Goal: Entertainment & Leisure: Consume media (video, audio)

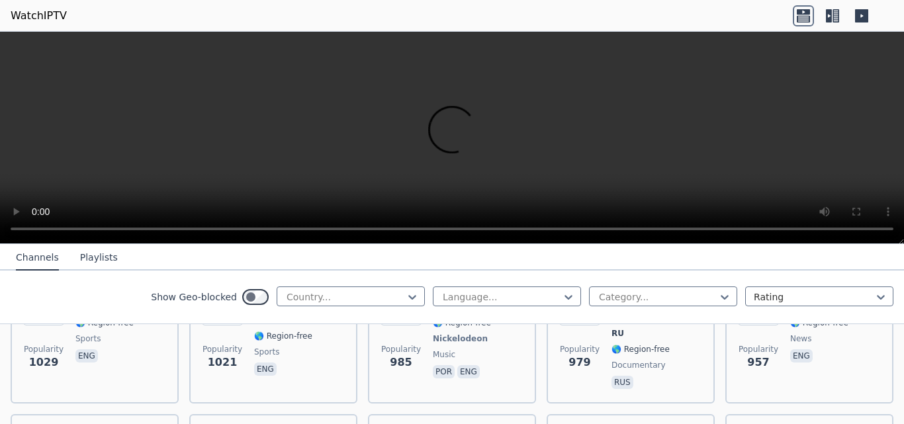
scroll to position [1754, 0]
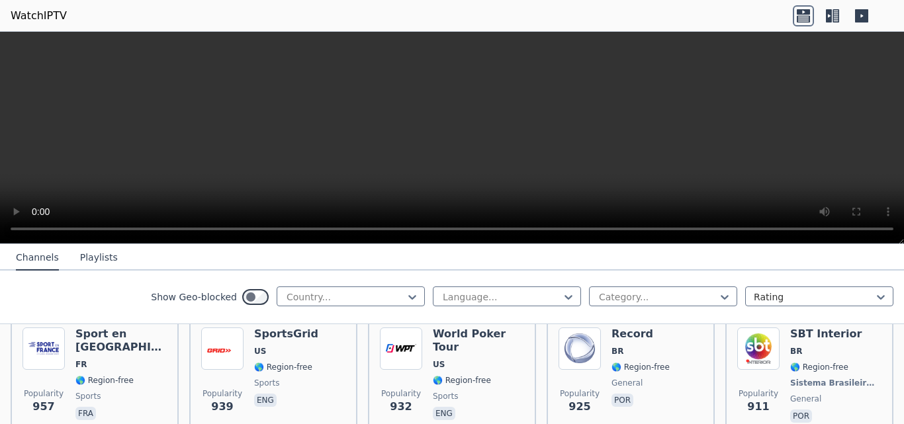
click at [832, 17] on icon at bounding box center [832, 15] width 21 height 21
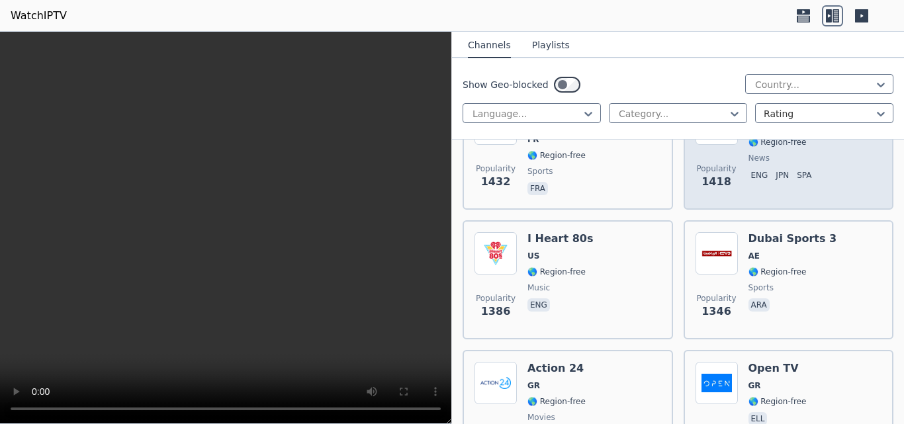
scroll to position [2284, 0]
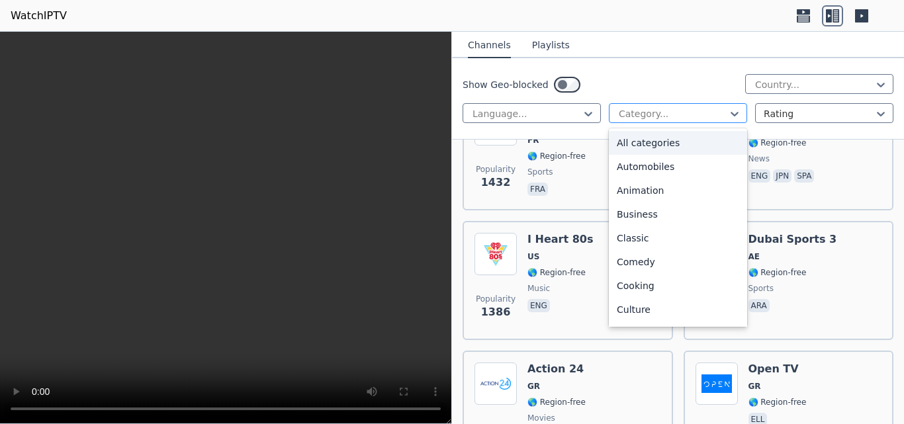
click at [690, 110] on div at bounding box center [672, 113] width 110 height 13
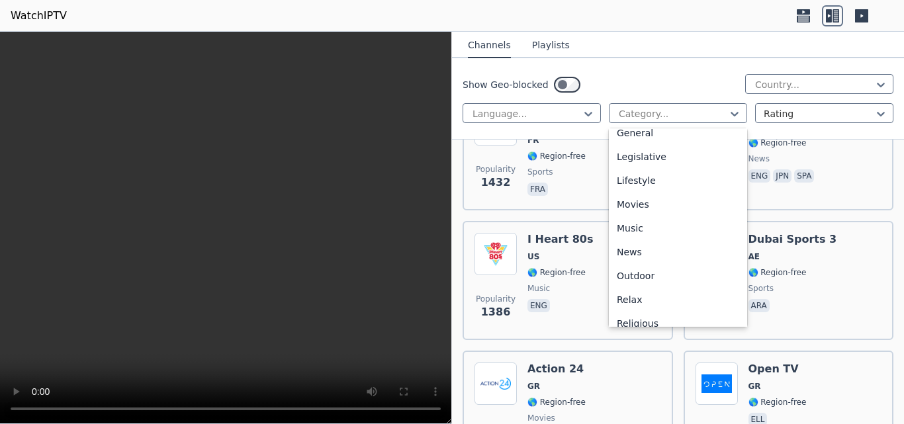
scroll to position [331, 0]
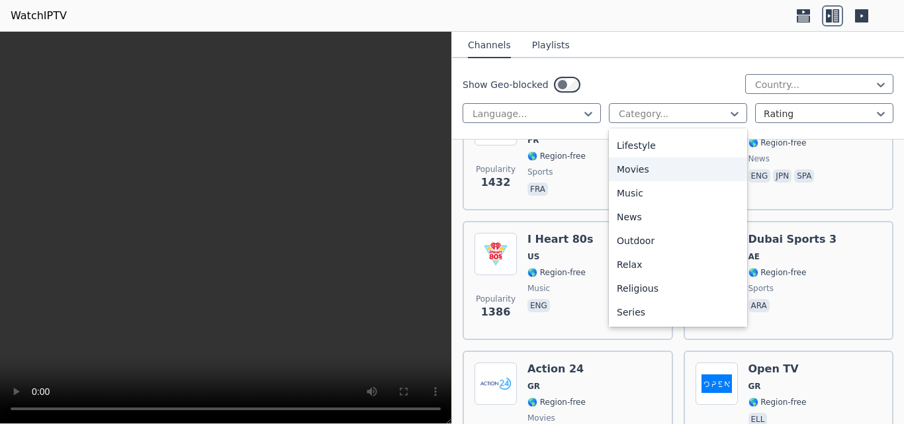
click at [640, 181] on div "Movies" at bounding box center [678, 169] width 138 height 24
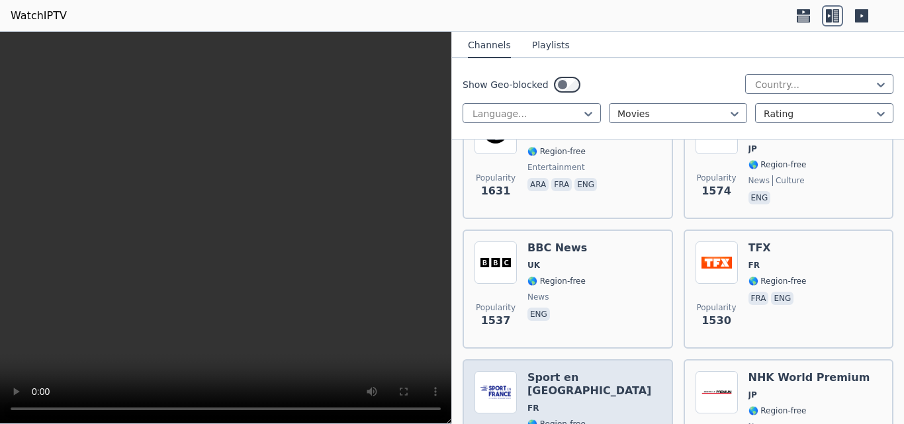
scroll to position [1953, 0]
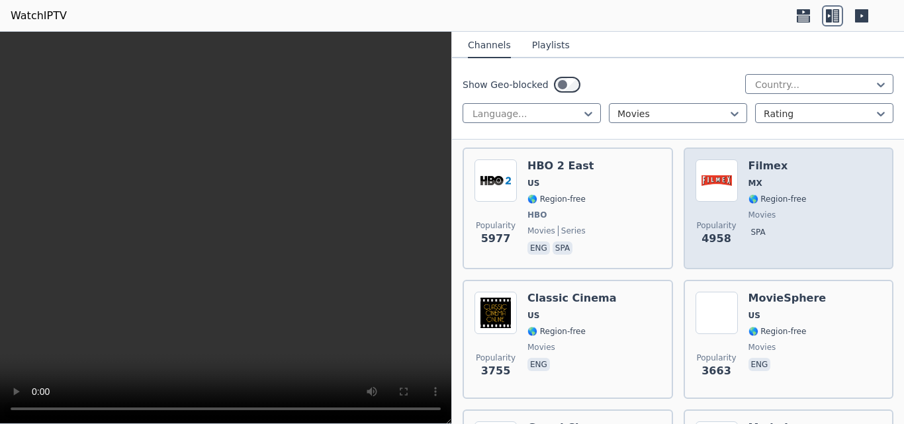
scroll to position [132, 0]
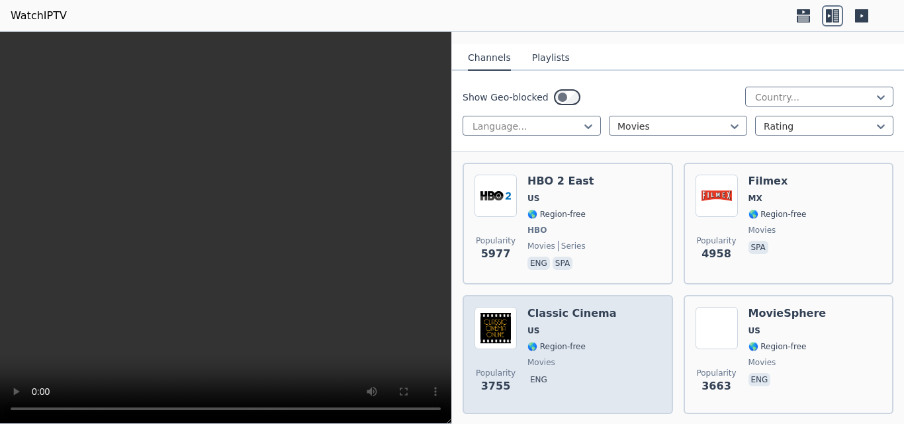
click at [552, 325] on span "US" at bounding box center [571, 330] width 89 height 11
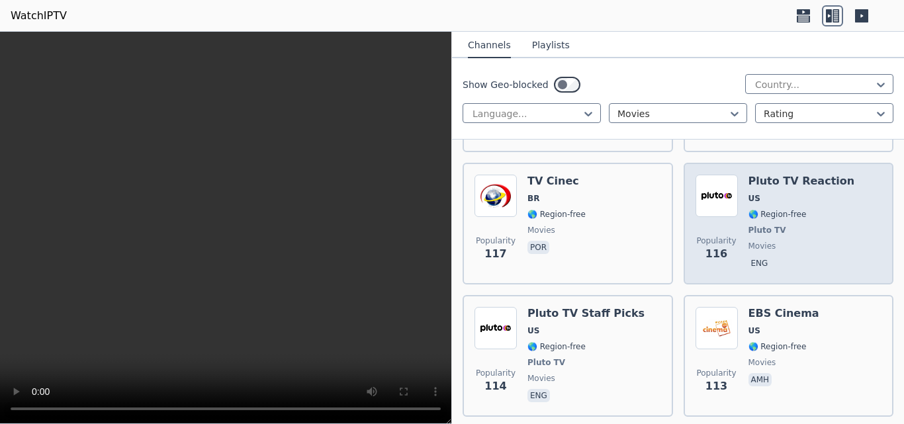
scroll to position [6946, 0]
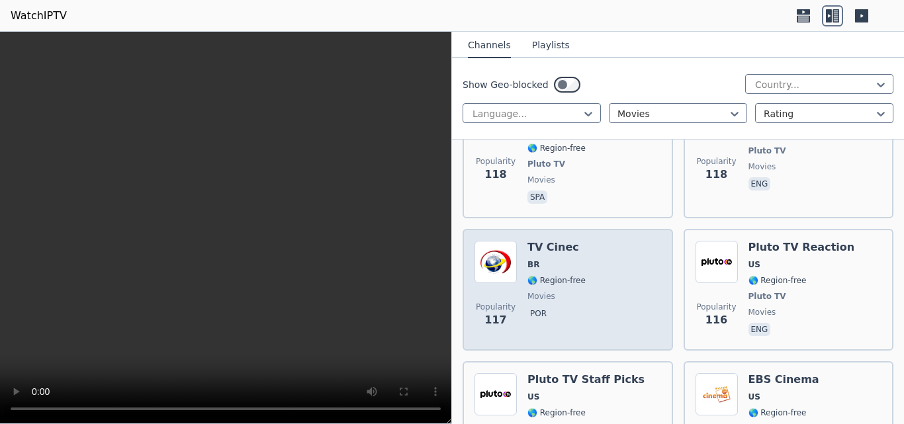
click at [575, 241] on div "TV Cinec BR 🌎 Region-free movies por" at bounding box center [556, 290] width 58 height 98
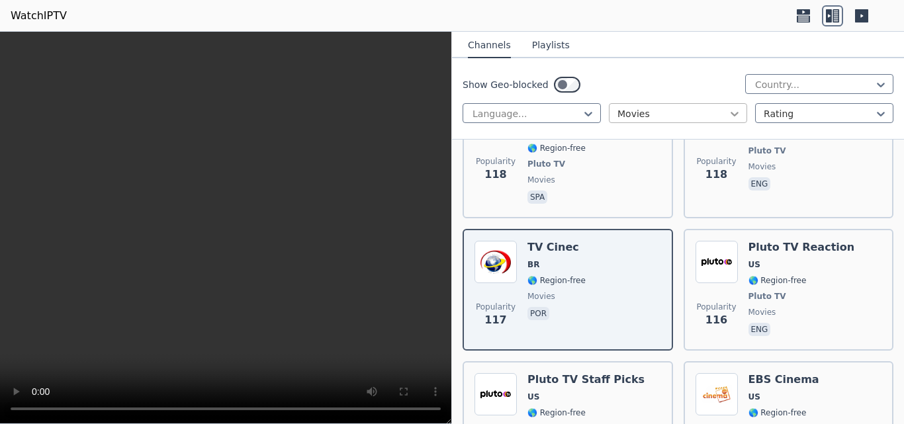
click at [730, 110] on icon at bounding box center [734, 113] width 13 height 13
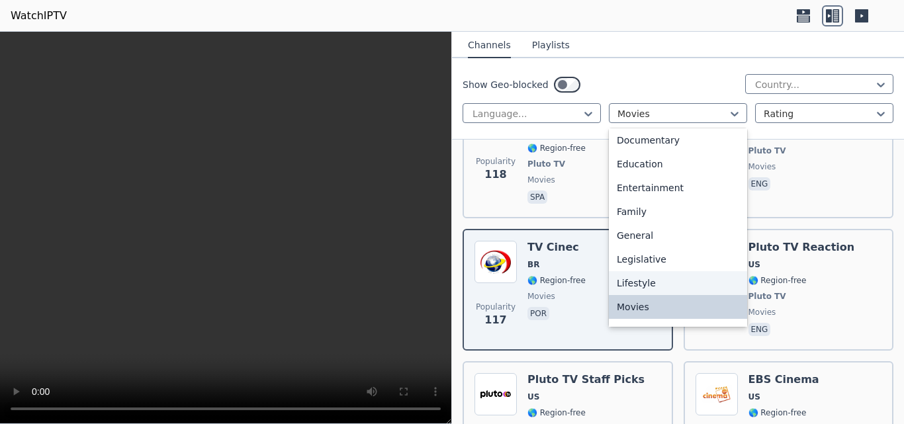
scroll to position [450, 0]
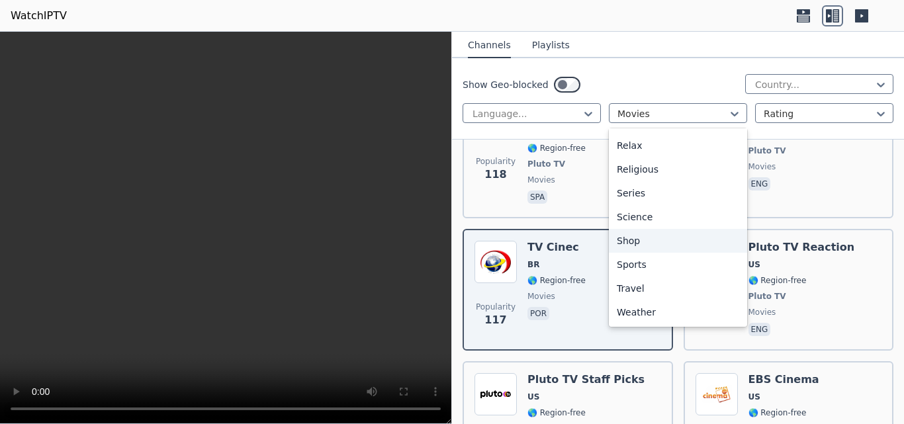
click at [658, 244] on div "Shop" at bounding box center [678, 241] width 138 height 24
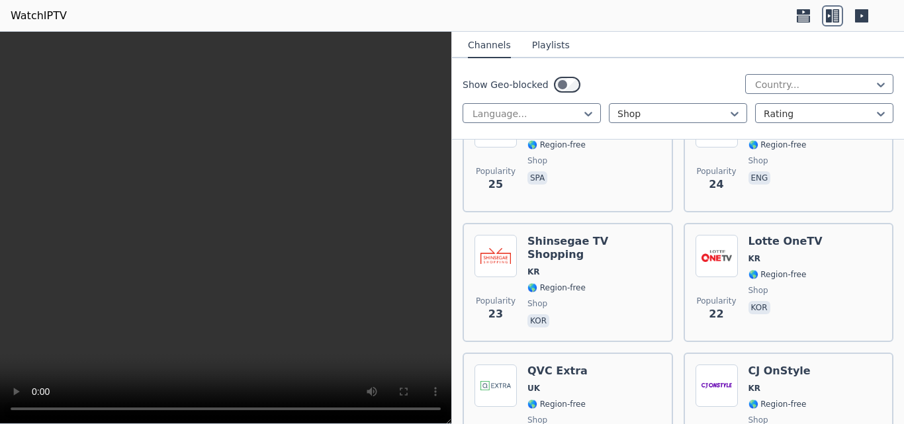
scroll to position [1654, 0]
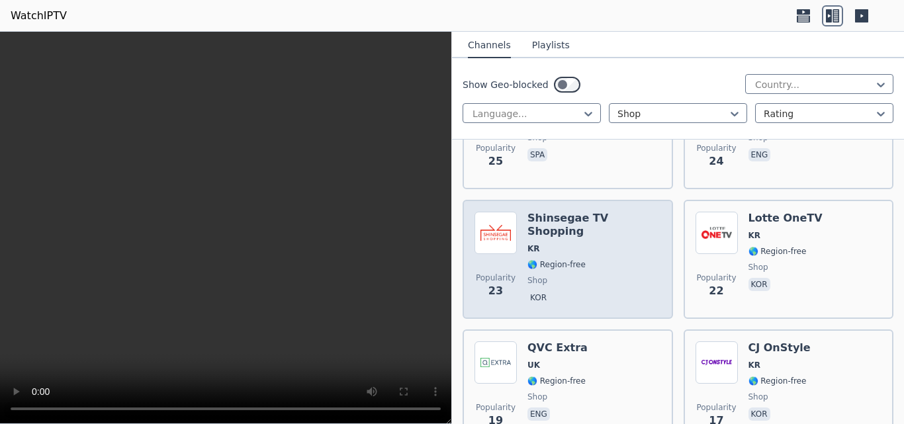
click at [650, 265] on div "Popularity 23 Shinsegae TV Shopping KR 🌎 Region-free shop kor" at bounding box center [567, 259] width 187 height 95
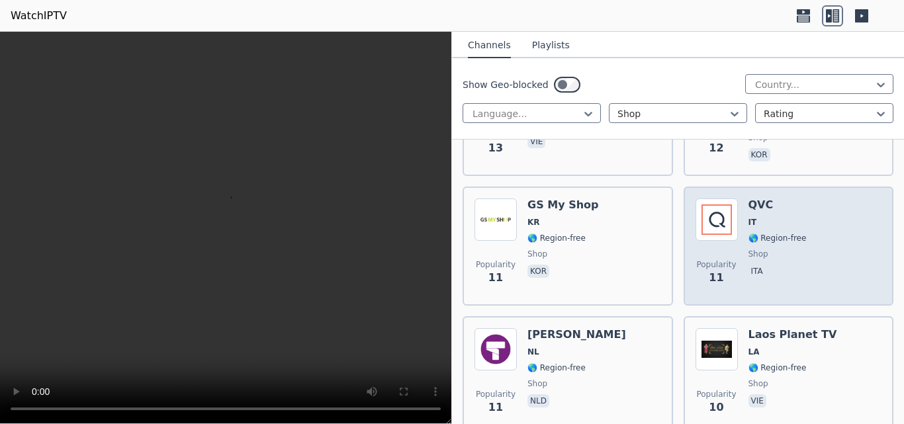
scroll to position [2580, 0]
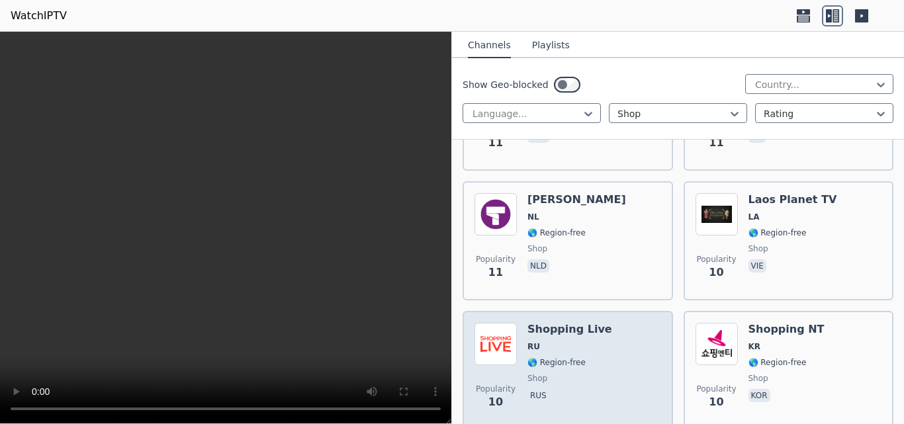
click at [610, 355] on div "Popularity 10 Shopping Live RU 🌎 Region-free shop rus" at bounding box center [567, 370] width 187 height 95
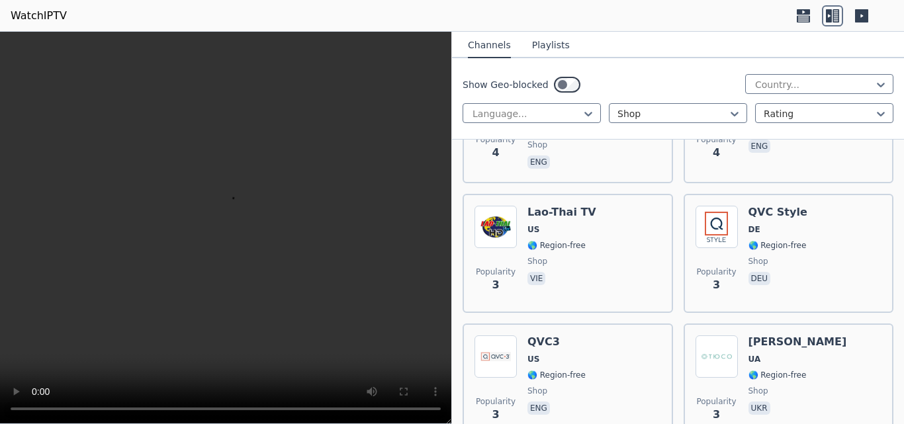
scroll to position [3506, 0]
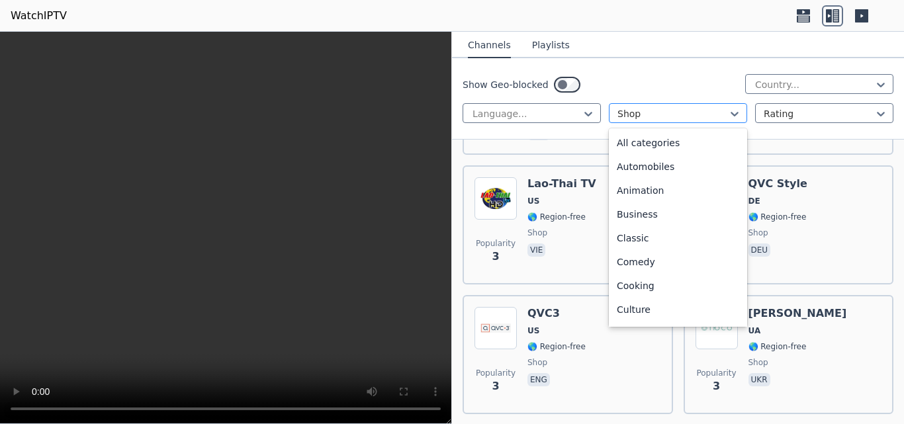
click at [712, 112] on div at bounding box center [672, 113] width 110 height 13
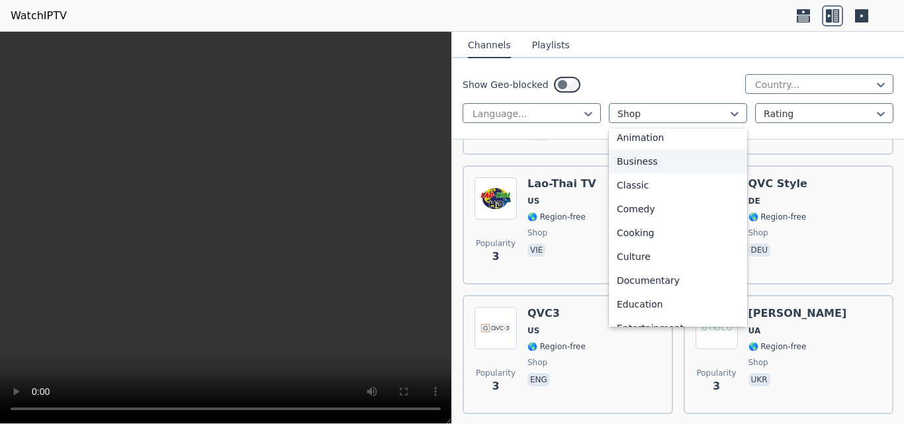
scroll to position [0, 0]
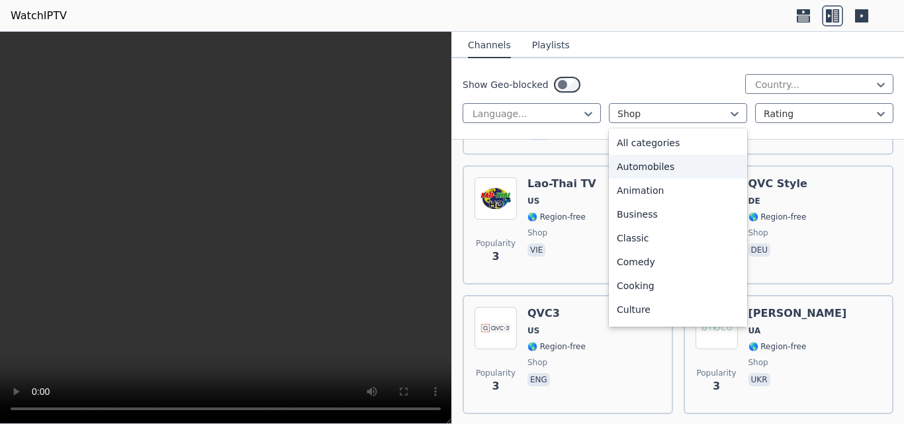
click at [661, 169] on div "Automobiles" at bounding box center [678, 167] width 138 height 24
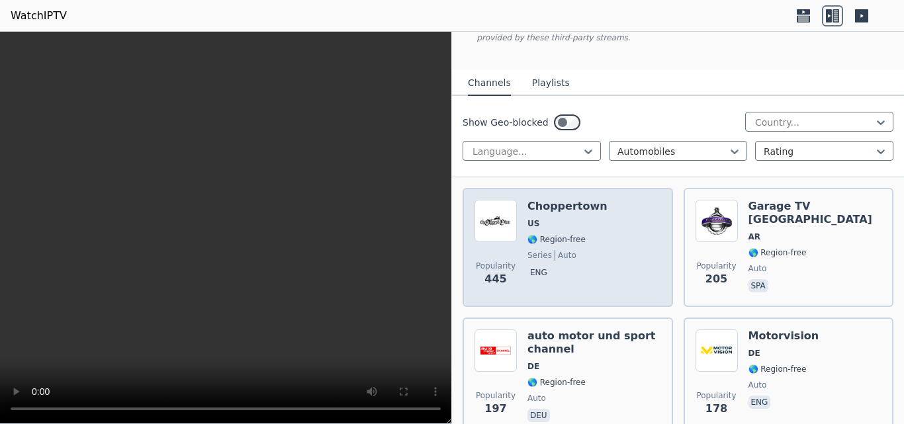
scroll to position [198, 0]
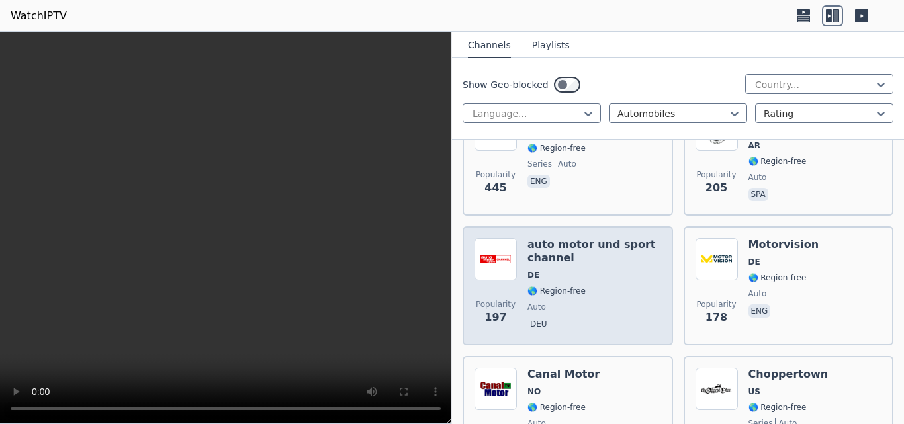
click at [620, 270] on span "DE" at bounding box center [594, 275] width 134 height 11
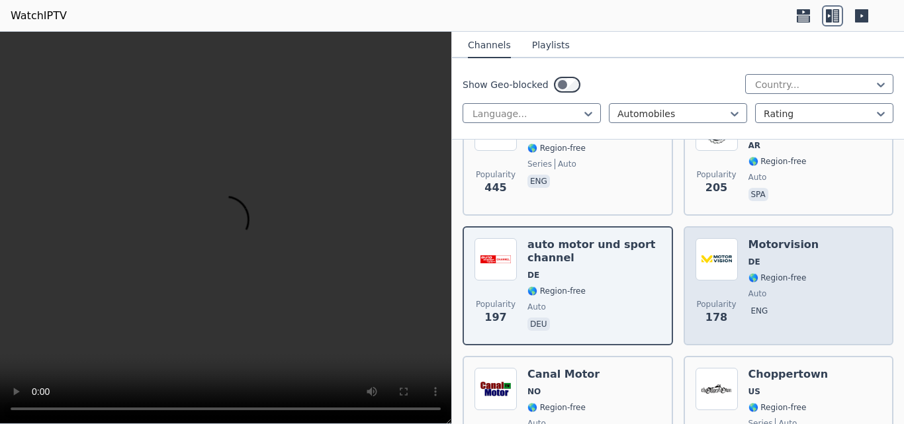
click at [784, 273] on span "🌎 Region-free" at bounding box center [777, 278] width 58 height 11
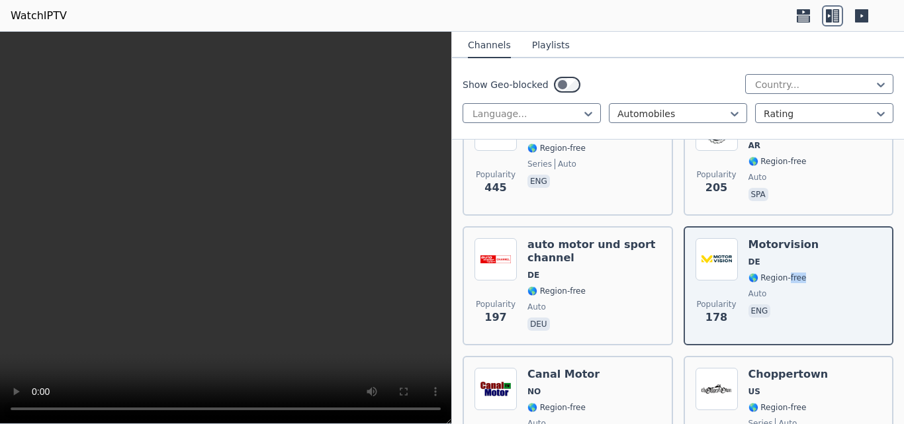
click at [542, 40] on button "Playlists" at bounding box center [551, 45] width 38 height 25
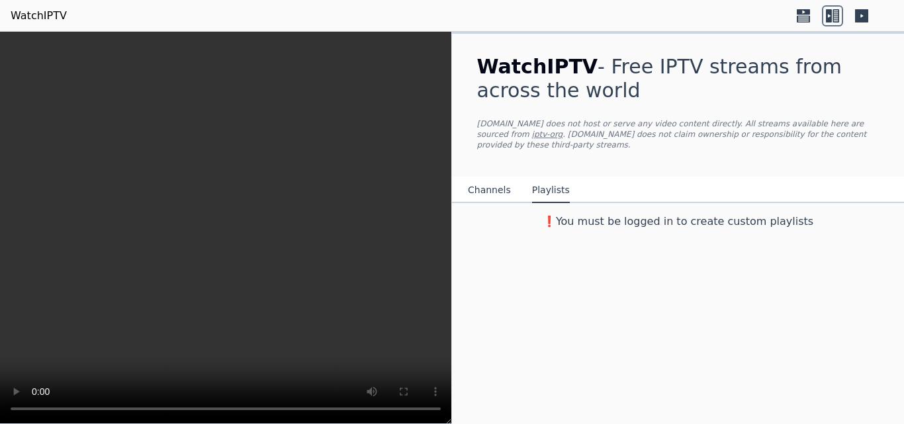
click at [486, 183] on button "Channels" at bounding box center [489, 190] width 43 height 25
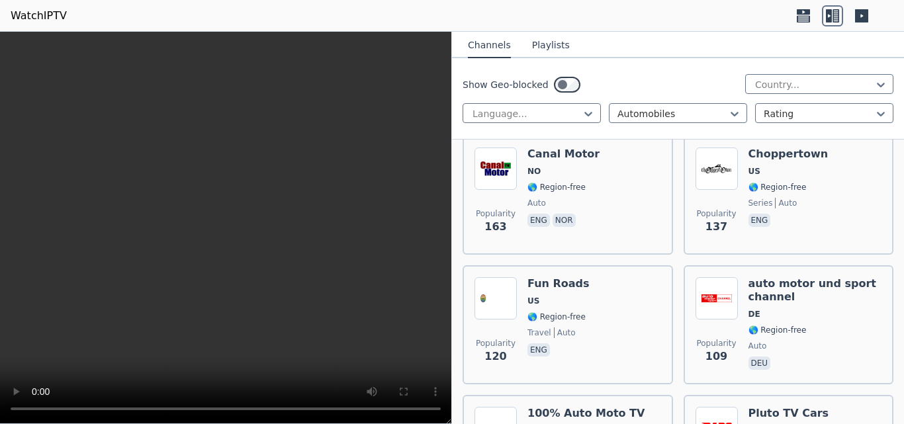
scroll to position [88, 0]
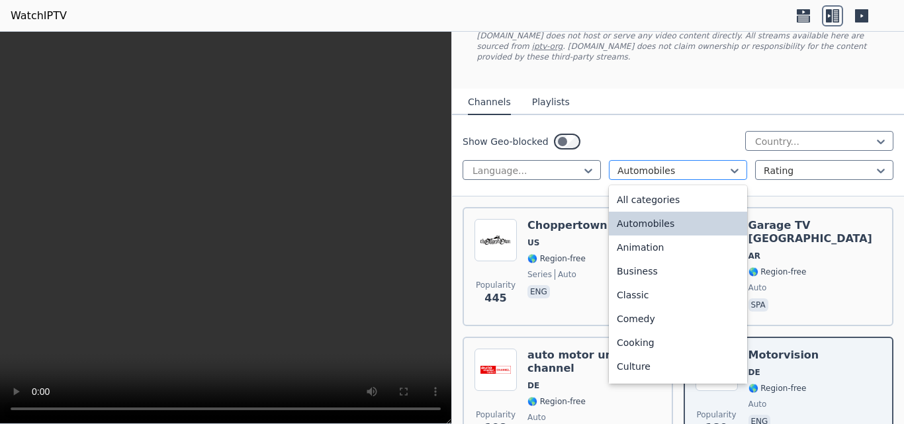
click at [689, 164] on div at bounding box center [672, 170] width 110 height 13
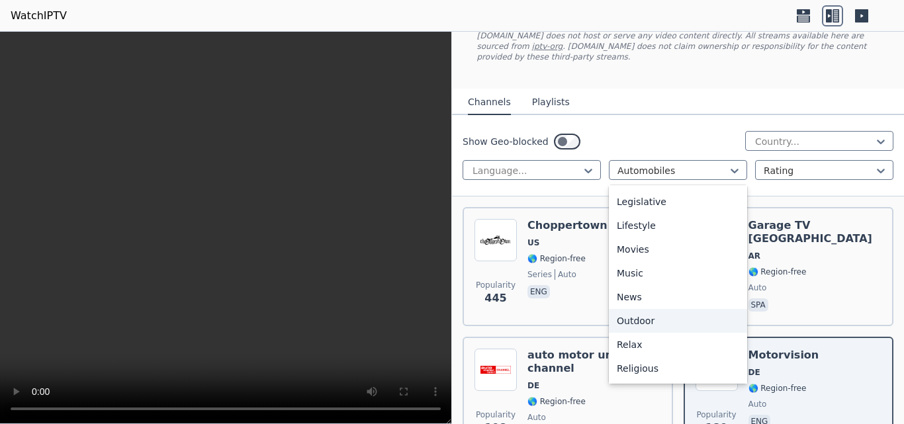
scroll to position [450, 0]
click at [648, 310] on div "Sports" at bounding box center [678, 322] width 138 height 24
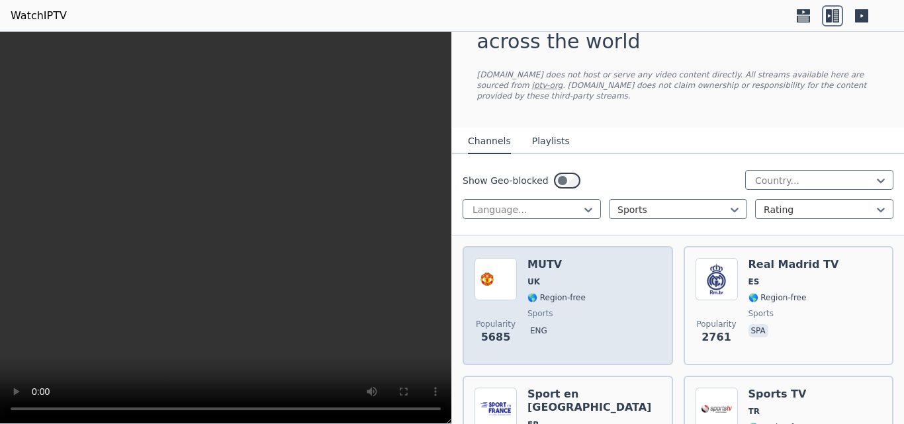
scroll to position [198, 0]
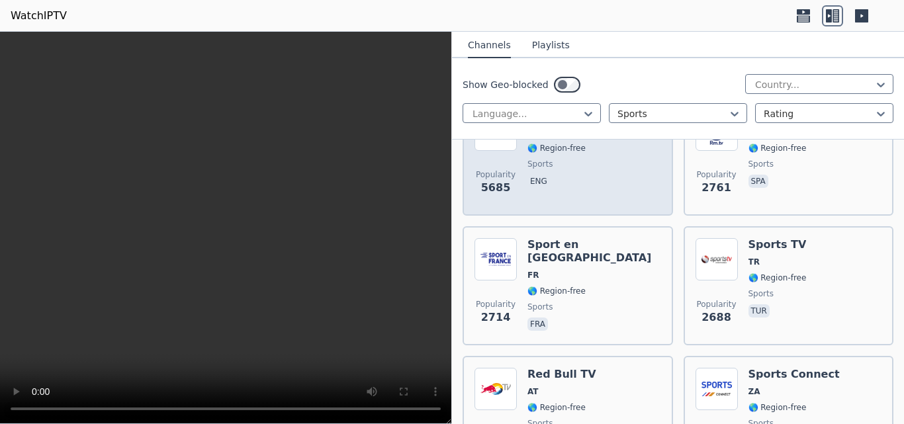
click at [624, 176] on div "Popularity 5685 MUTV UK 🌎 Region-free sports eng" at bounding box center [567, 155] width 187 height 95
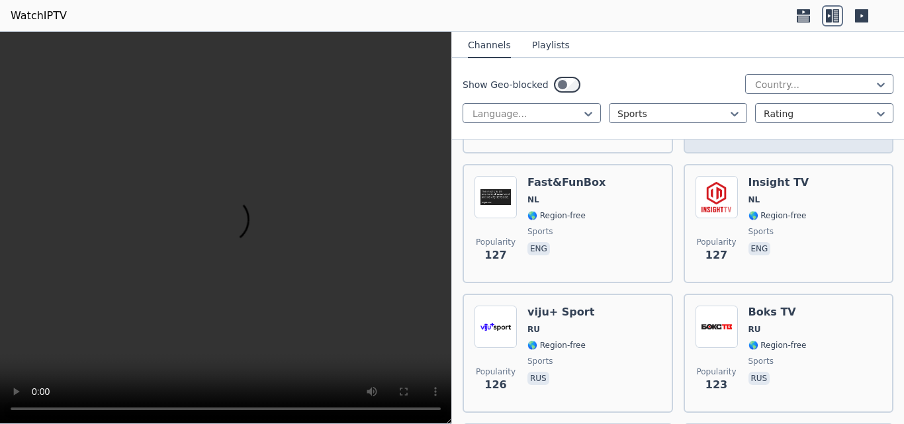
scroll to position [4888, 0]
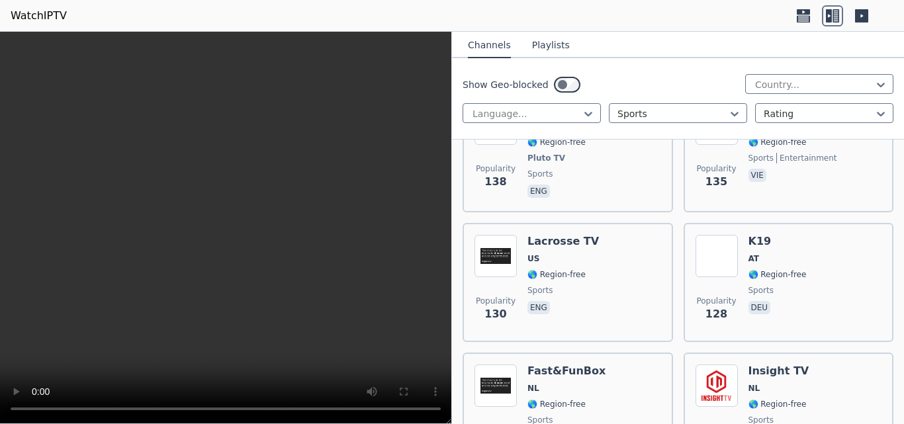
click at [532, 44] on button "Playlists" at bounding box center [551, 45] width 38 height 25
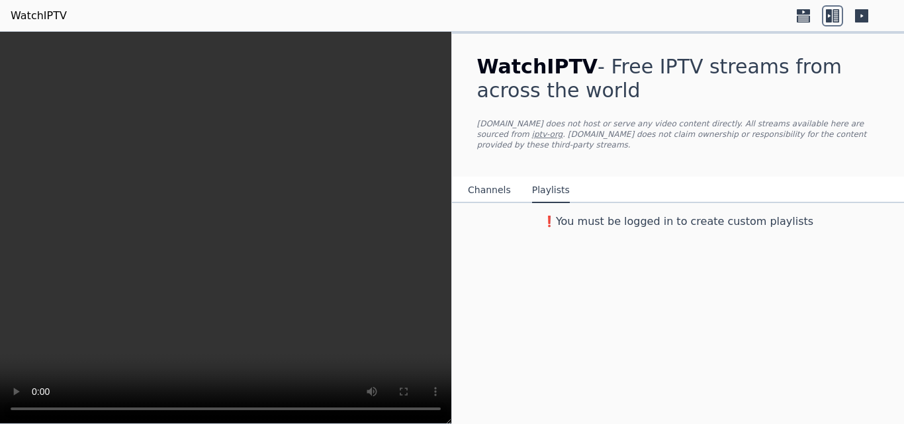
click at [489, 179] on button "Channels" at bounding box center [489, 190] width 43 height 25
